Goal: Use online tool/utility: Utilize a website feature to perform a specific function

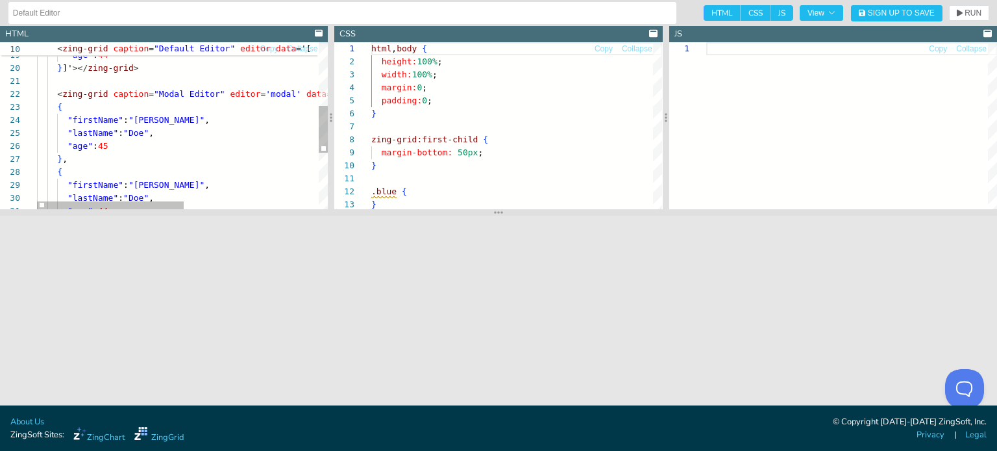
type textarea "<zing-grid caption="Modal Editor" editor='modal' data='[ { "firstName": "John",…"
click at [149, 111] on div ""lastName" : "Doe" , "age" : 44 } ]' ></ zing-grid > < zing-grid caption = "Mod…" at bounding box center [316, 113] width 558 height 596
click at [275, 92] on div ""lastName" : "Doe" , "age" : 44 } ]' ></ zing-grid > < zing-grid caption = "Mod…" at bounding box center [316, 113] width 558 height 596
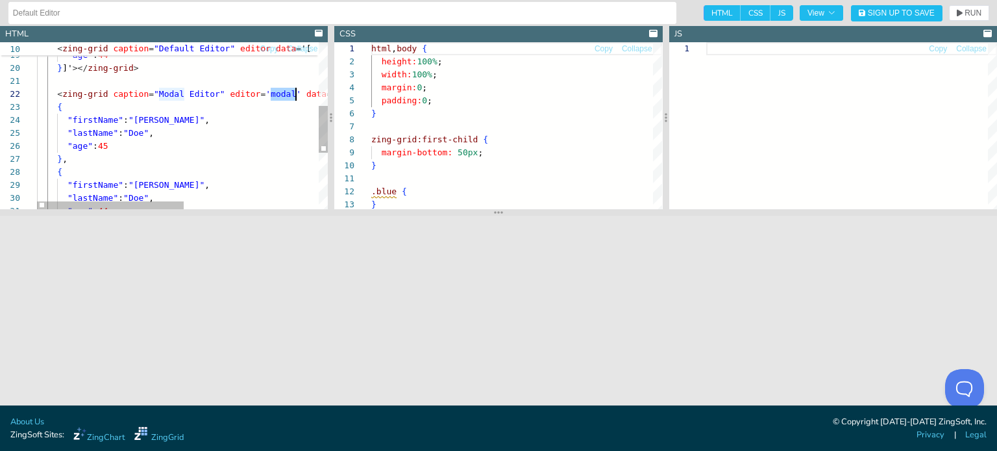
click at [275, 92] on div ""lastName" : "Doe" , "age" : 44 } ]' ></ zing-grid > < zing-grid caption = "Mod…" at bounding box center [316, 113] width 558 height 596
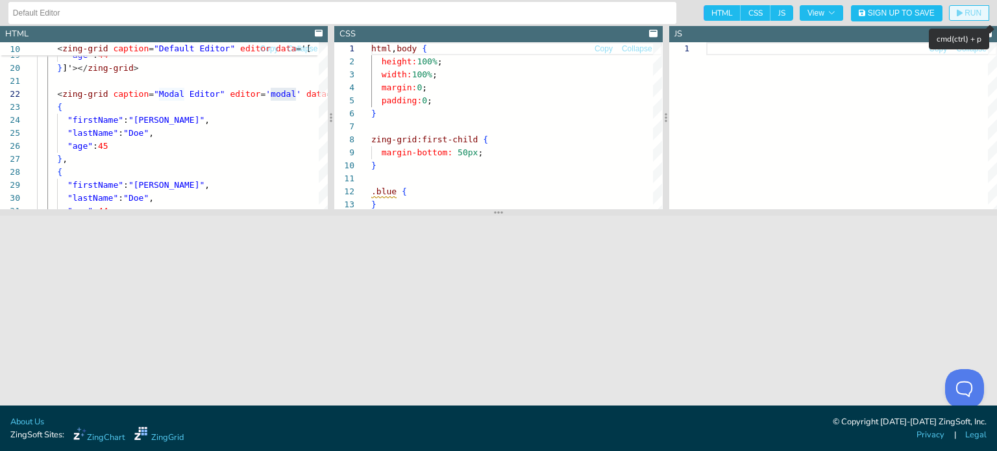
click at [971, 11] on span "RUN" at bounding box center [973, 13] width 17 height 8
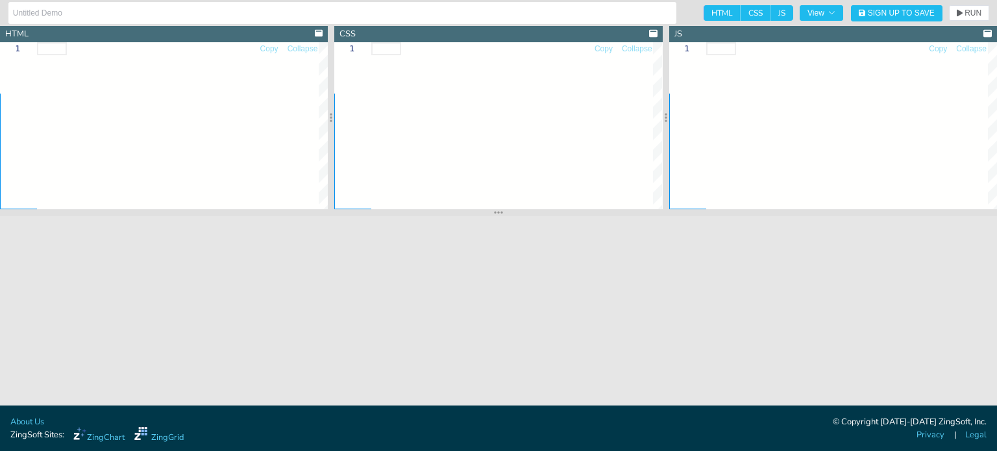
type input "confirmations demo"
type textarea "<!DOCTYPE html> <html> <head> <meta charset="utf-8"> <title>ZingGrid: cellEdito…"
type textarea "body{background:#e6e6e6;}"
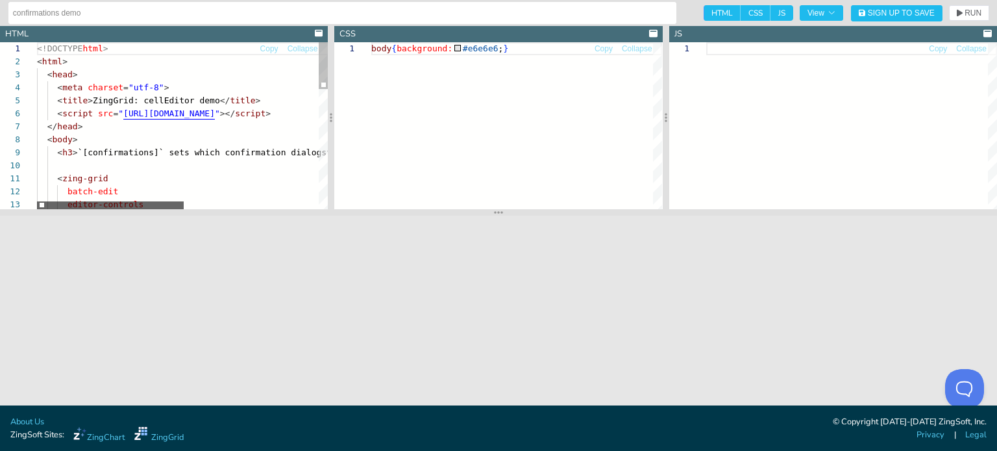
click at [84, 201] on div at bounding box center [110, 205] width 147 height 8
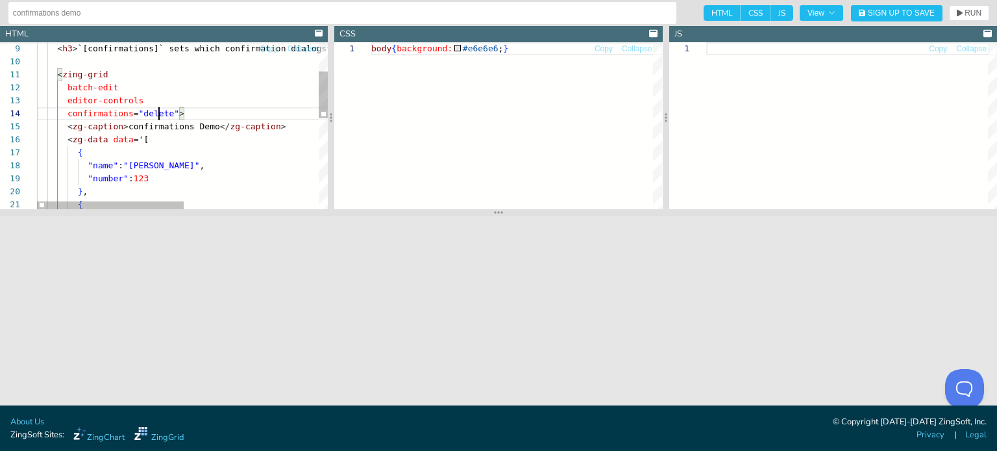
click at [158, 112] on div "{ < h3 > `[confirmations]` sets which confirmation dialogs to display on batch …" at bounding box center [316, 236] width 558 height 596
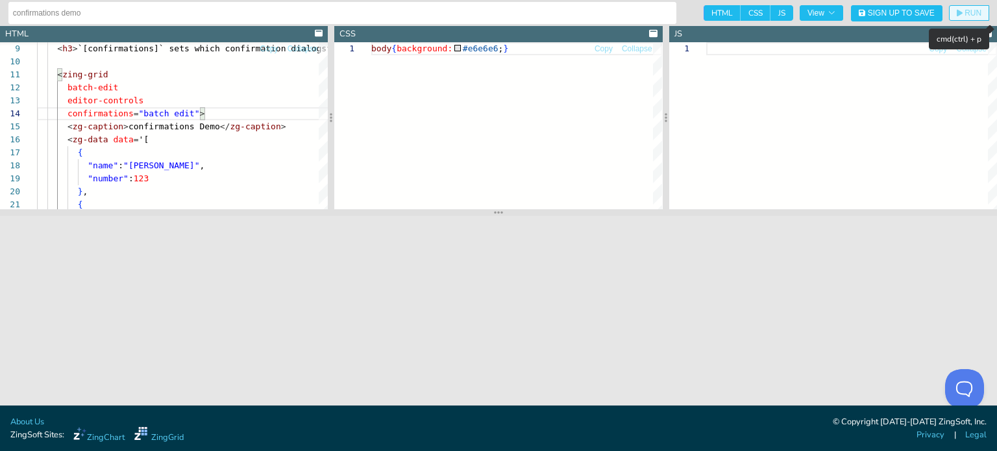
type textarea "<zing-grid batch-edit editor-controls confirmations="batch edit"> <zg-caption>c…"
click at [963, 10] on span "RUN" at bounding box center [969, 13] width 25 height 8
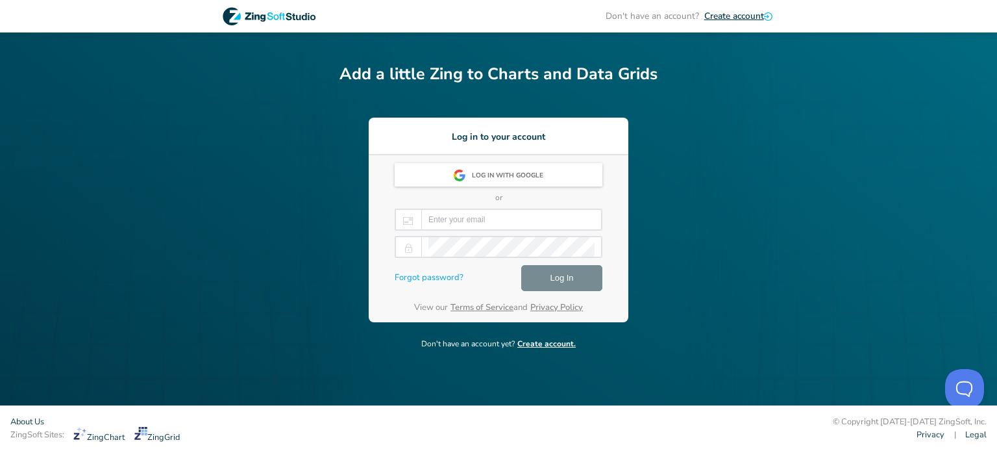
click at [286, 19] on icon at bounding box center [270, 16] width 94 height 18
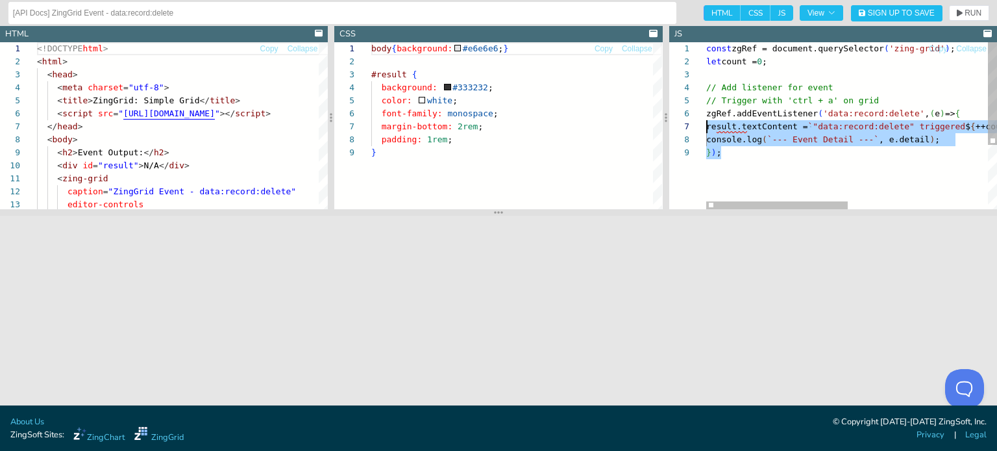
scroll to position [65, 0]
drag, startPoint x: 761, startPoint y: 160, endPoint x: 651, endPoint y: 114, distance: 119.9
click at [707, 114] on div "const zgRef = document.querySelector ( 'zing-grid' ) ; let count = 0 ; // Add l…" at bounding box center [996, 177] width 578 height 271
